Goal: Transaction & Acquisition: Purchase product/service

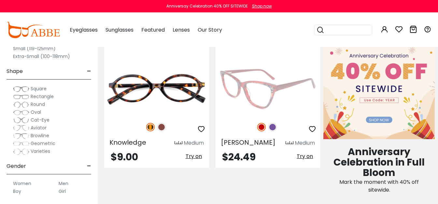
scroll to position [293, 0]
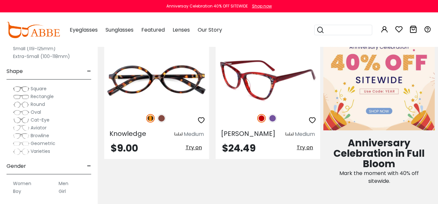
click at [248, 84] on img at bounding box center [268, 80] width 105 height 52
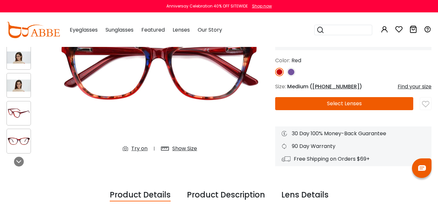
click at [306, 108] on button "Select Lenses" at bounding box center [344, 103] width 138 height 13
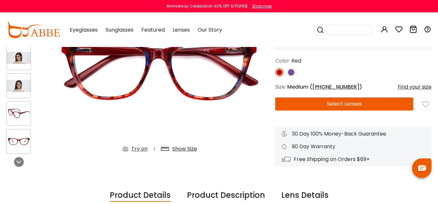
click at [313, 108] on button "Select Lenses" at bounding box center [344, 103] width 138 height 13
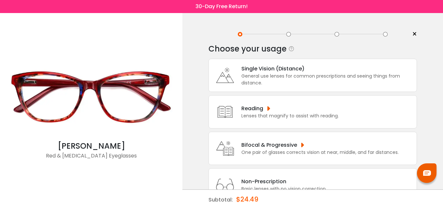
click at [282, 69] on div "Single Vision (Distance)" at bounding box center [327, 68] width 172 height 8
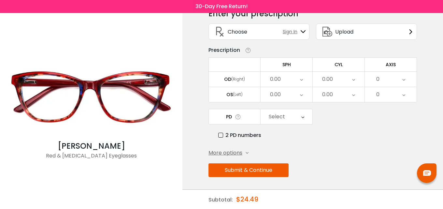
scroll to position [36, 0]
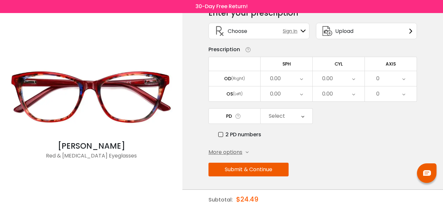
click at [292, 117] on div "Select" at bounding box center [287, 115] width 52 height 15
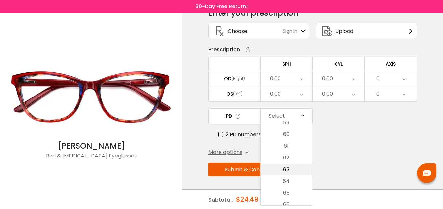
click at [289, 166] on li "63" at bounding box center [286, 169] width 51 height 12
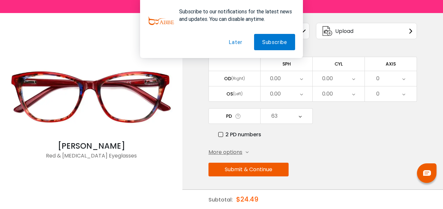
click at [291, 79] on div "0.00" at bounding box center [287, 78] width 52 height 15
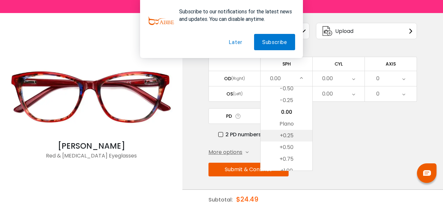
scroll to position [928, 0]
click at [287, 153] on li "+0.75" at bounding box center [287, 149] width 52 height 12
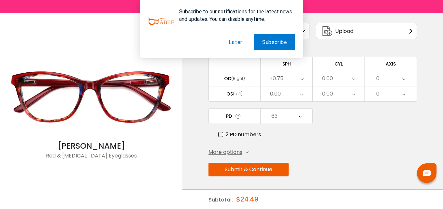
click at [291, 94] on div "0.00" at bounding box center [287, 93] width 52 height 15
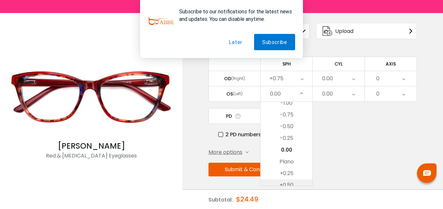
click at [289, 180] on li "+0.50" at bounding box center [287, 185] width 52 height 12
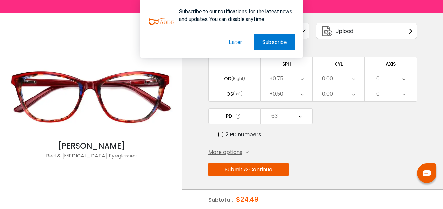
click at [339, 82] on div "0.00" at bounding box center [339, 78] width 52 height 15
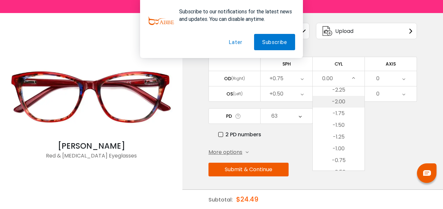
scroll to position [174, 0]
click at [342, 108] on li "-2.00" at bounding box center [339, 106] width 52 height 12
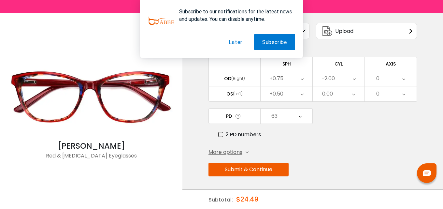
click at [343, 98] on div "0.00" at bounding box center [339, 93] width 52 height 15
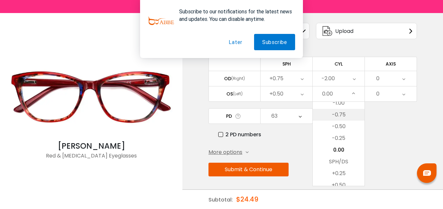
click at [344, 113] on li "-0.75" at bounding box center [339, 115] width 52 height 12
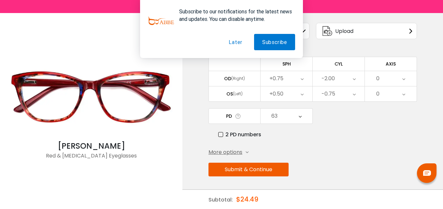
click at [387, 97] on div "0" at bounding box center [391, 93] width 52 height 15
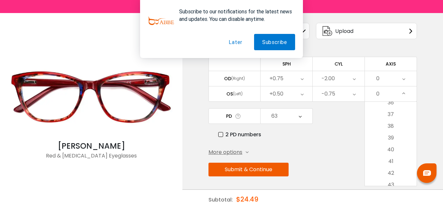
scroll to position [489, 0]
click at [394, 156] on li "46" at bounding box center [391, 158] width 52 height 12
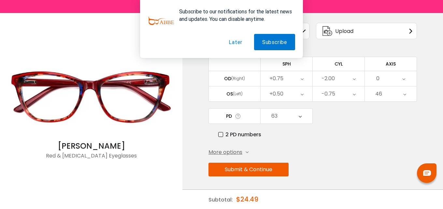
click at [396, 82] on div "0" at bounding box center [391, 78] width 52 height 15
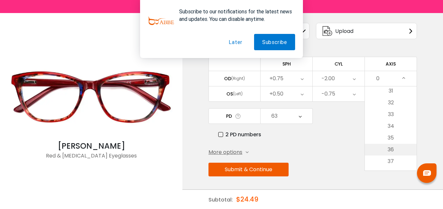
scroll to position [456, 0]
click at [396, 148] on li "44" at bounding box center [391, 152] width 52 height 12
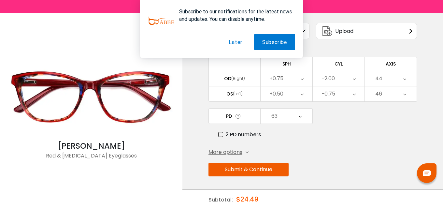
click at [247, 169] on button "Submit & Continue" at bounding box center [248, 170] width 80 height 14
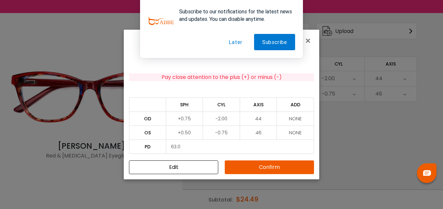
click at [255, 163] on button "Confirm" at bounding box center [269, 167] width 89 height 14
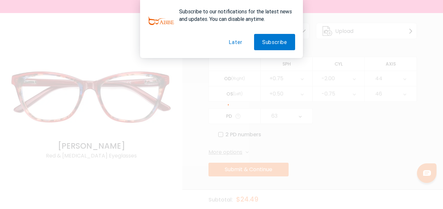
click at [238, 42] on button "Later" at bounding box center [235, 42] width 30 height 16
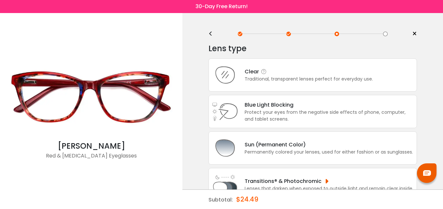
scroll to position [0, 0]
click at [267, 72] on div "Clear" at bounding box center [309, 72] width 128 height 8
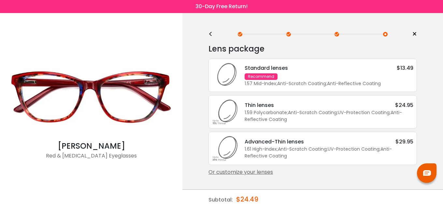
click at [271, 78] on div "Recommend" at bounding box center [261, 76] width 33 height 7
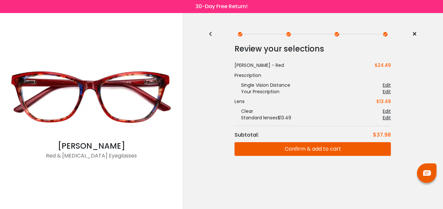
click at [315, 148] on button "Confirm & add to cart" at bounding box center [312, 149] width 156 height 14
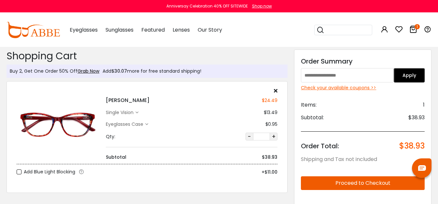
drag, startPoint x: 342, startPoint y: 68, endPoint x: 353, endPoint y: 73, distance: 12.1
paste input "********"
click at [406, 70] on button "Apply" at bounding box center [409, 75] width 31 height 14
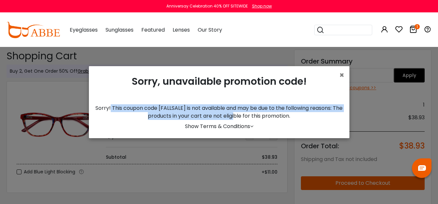
drag, startPoint x: 111, startPoint y: 109, endPoint x: 242, endPoint y: 115, distance: 131.7
click at [242, 115] on div "Sorry! This coupon code [FALLSALE] is not available and may be due to the follo…" at bounding box center [219, 112] width 250 height 16
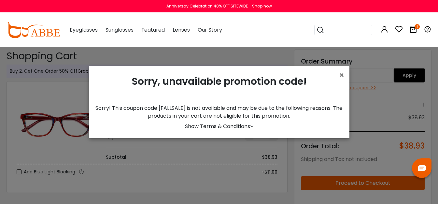
click at [278, 117] on div "Sorry! This coupon code [FALLSALE] is not available and may be due to the follo…" at bounding box center [219, 112] width 250 height 16
click at [339, 77] on span "×" at bounding box center [341, 75] width 5 height 11
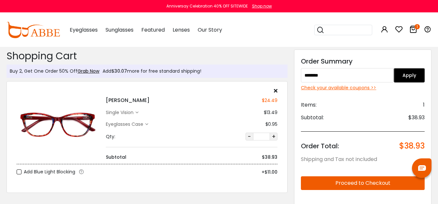
click at [365, 79] on input "********" at bounding box center [347, 75] width 93 height 14
type input "******"
click at [410, 80] on button "Apply" at bounding box center [409, 75] width 31 height 14
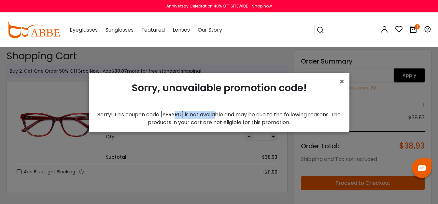
drag, startPoint x: 170, startPoint y: 115, endPoint x: 212, endPoint y: 115, distance: 41.4
click at [212, 115] on div "Sorry! This coupon code [YERYRU] is not available and may be due to the followi…" at bounding box center [219, 119] width 250 height 16
drag, startPoint x: 216, startPoint y: 123, endPoint x: 273, endPoint y: 121, distance: 57.4
click at [237, 121] on div "Sorry! This coupon code [YERYRU] is not available and may be due to the followi…" at bounding box center [219, 119] width 250 height 16
